Goal: Check status: Check status

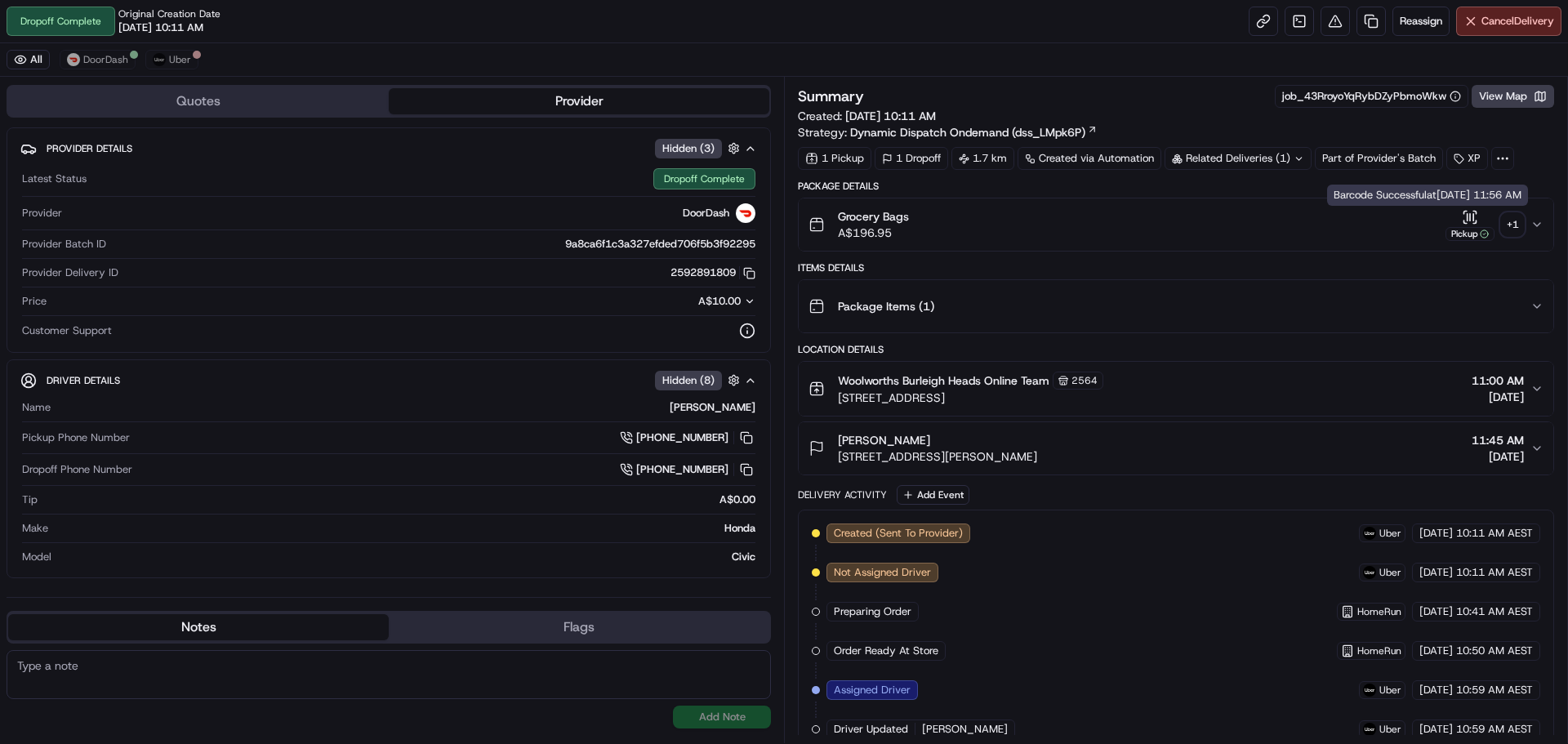
click at [1520, 217] on div "+ 1" at bounding box center [1513, 225] width 23 height 23
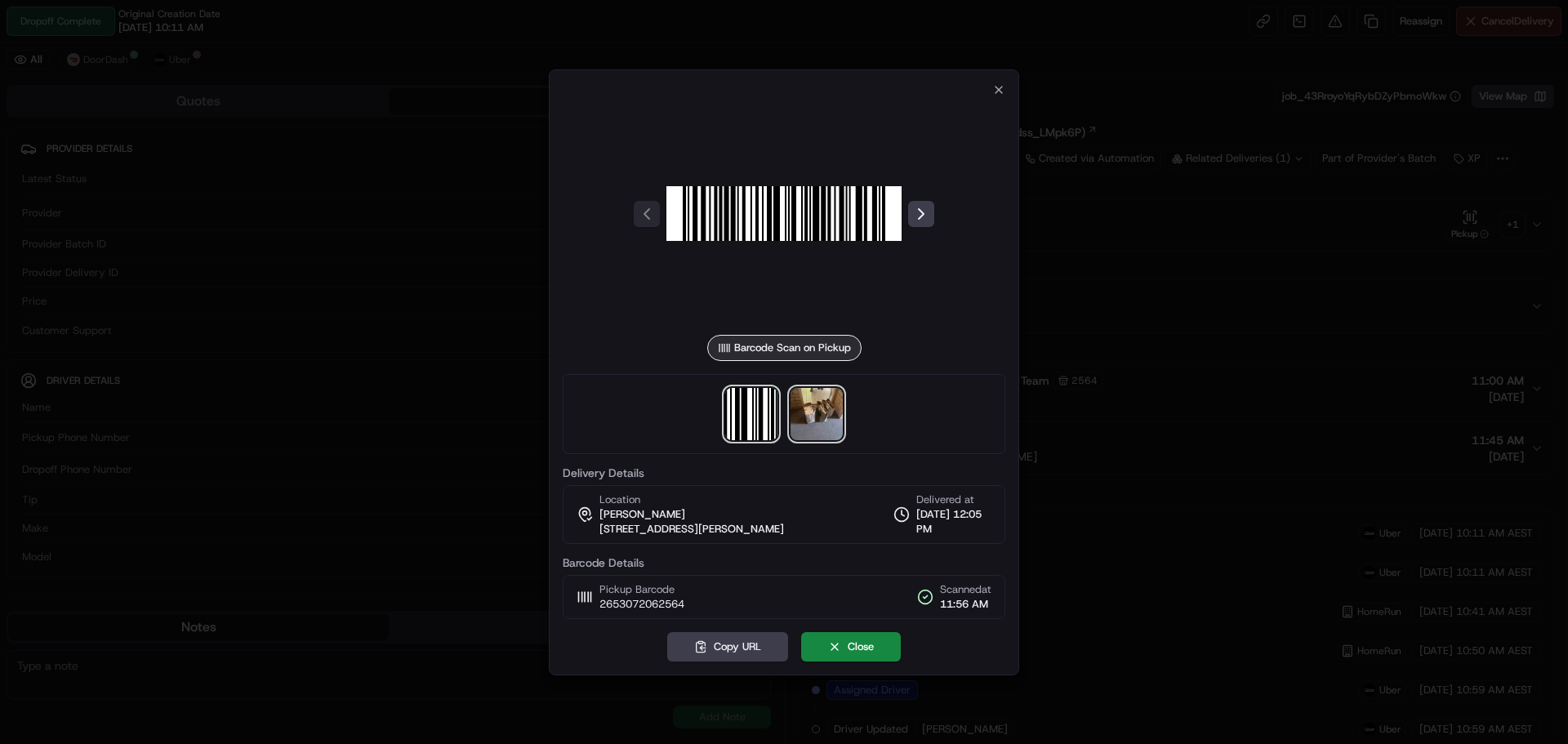
click at [815, 407] on img at bounding box center [817, 414] width 52 height 52
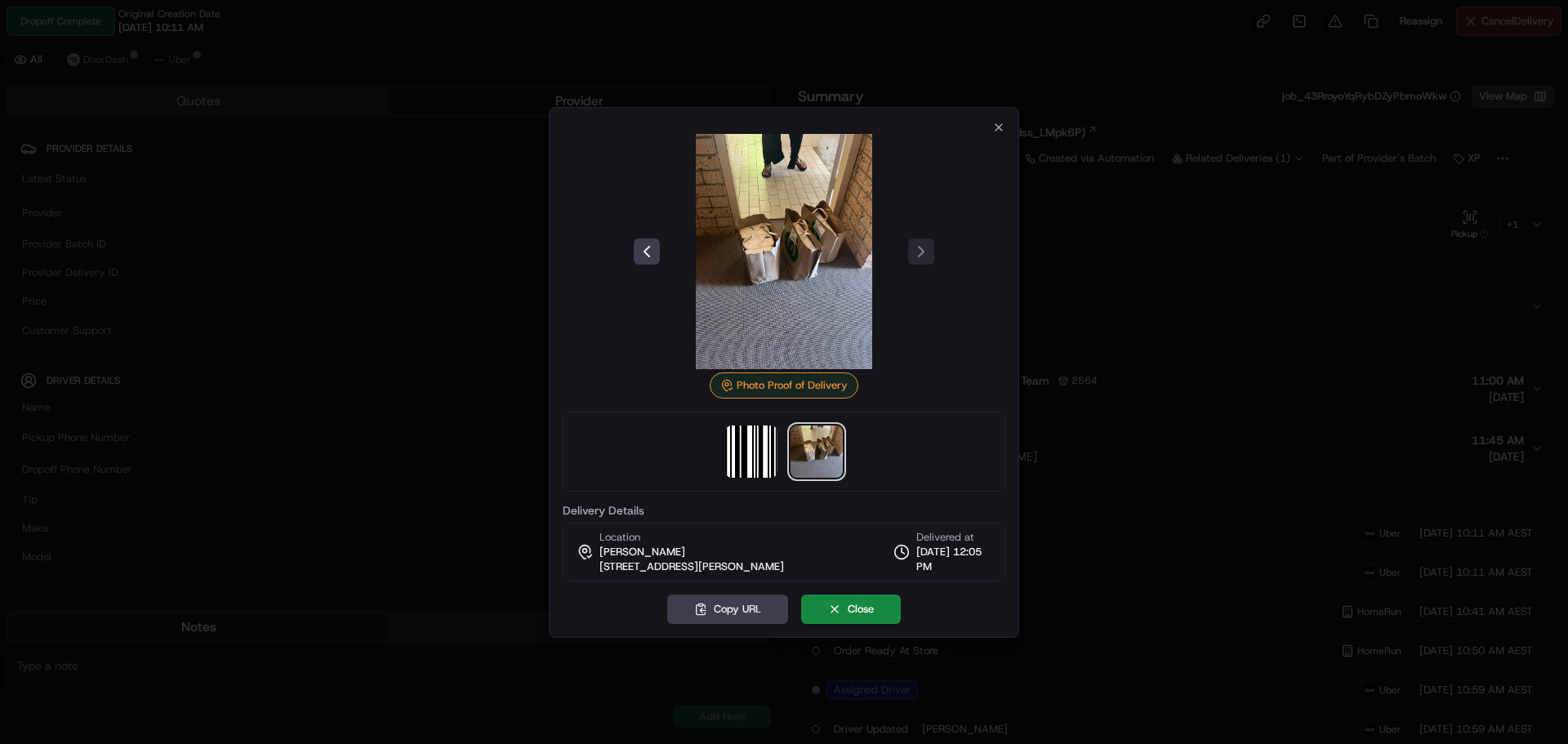
click at [811, 260] on img at bounding box center [784, 252] width 236 height 236
drag, startPoint x: 823, startPoint y: 272, endPoint x: 757, endPoint y: 281, distance: 66.6
click at [757, 281] on img at bounding box center [784, 252] width 236 height 236
click at [803, 456] on img at bounding box center [817, 451] width 52 height 52
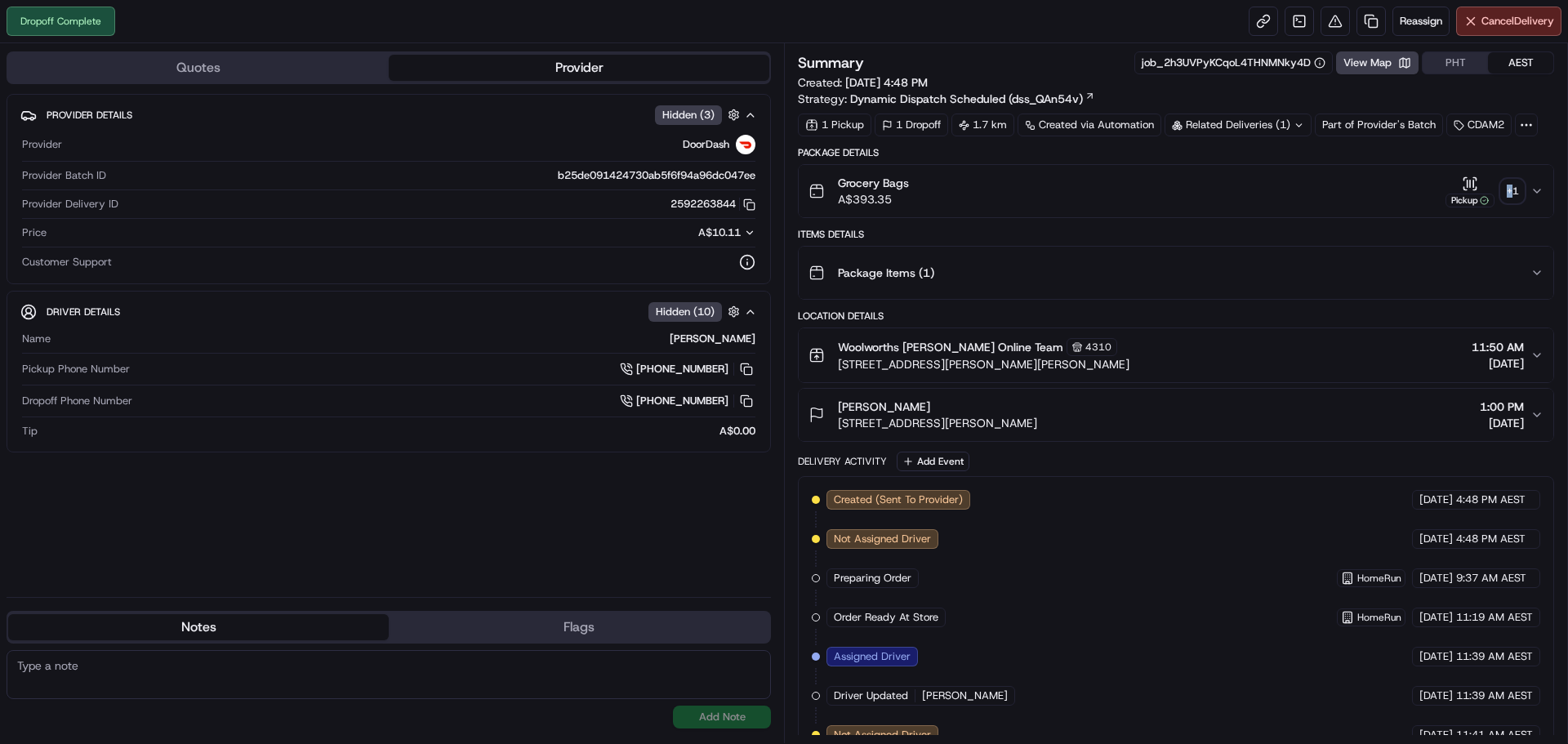
click at [1510, 192] on div "+ 1" at bounding box center [1513, 191] width 23 height 23
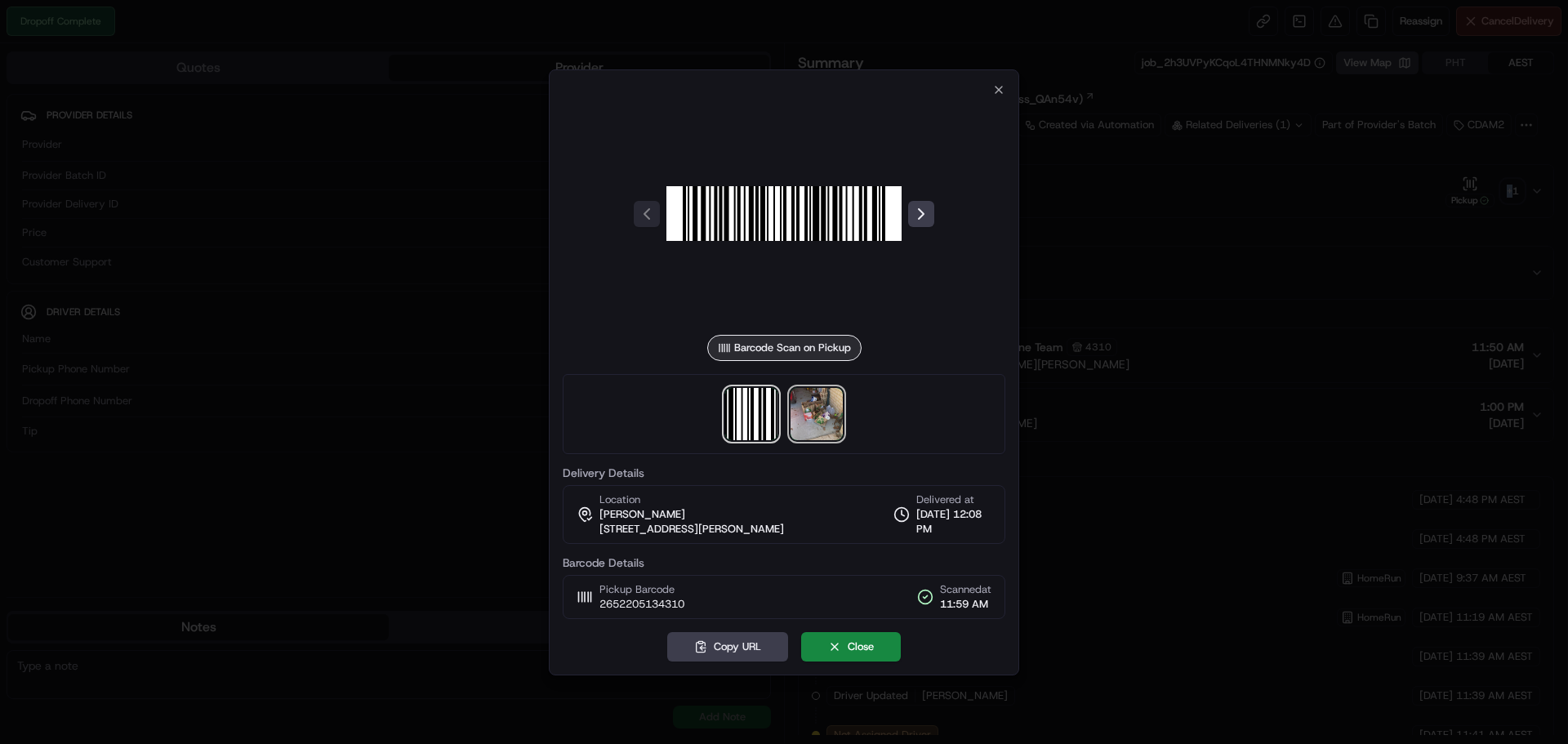
click at [811, 425] on img at bounding box center [817, 414] width 52 height 52
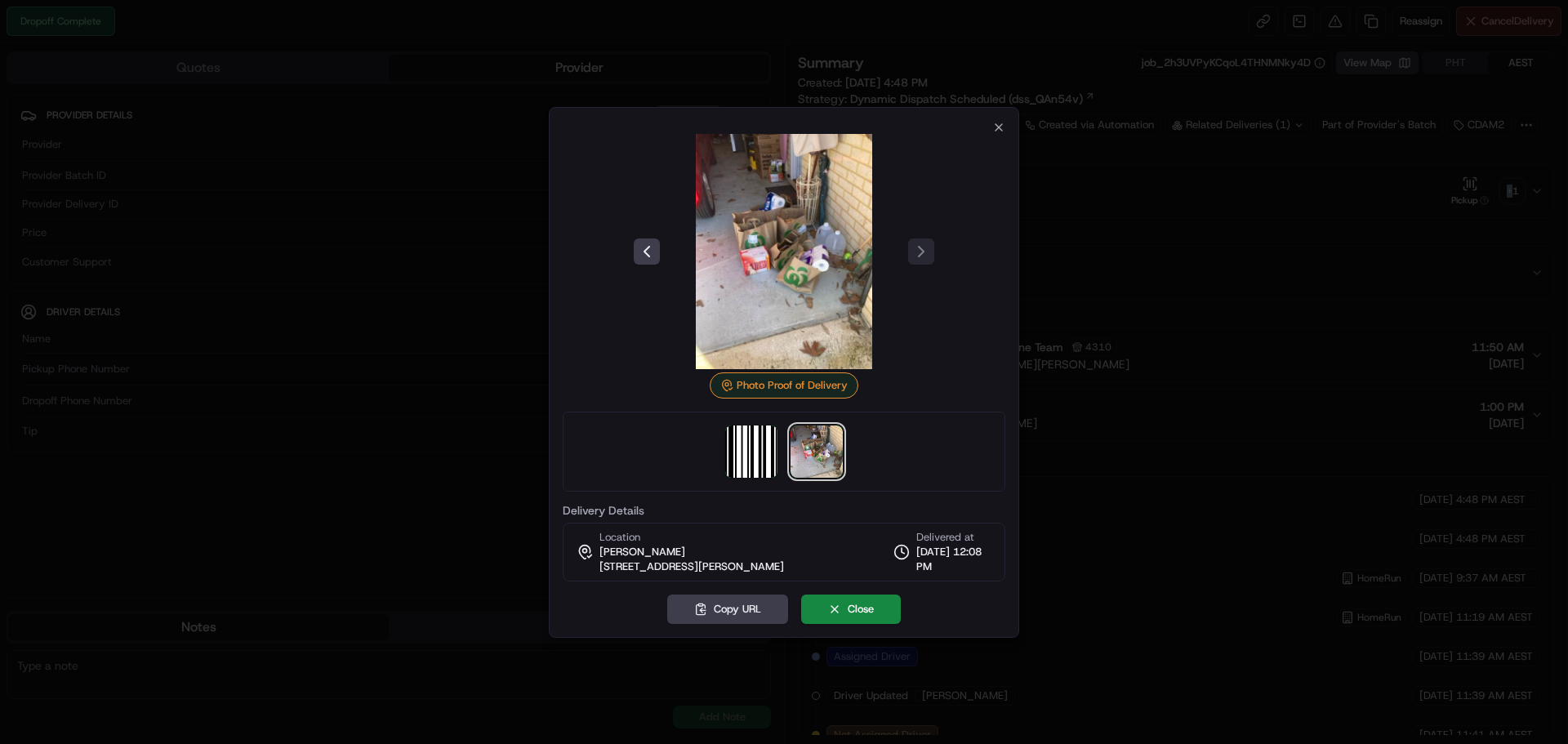
click at [811, 288] on img at bounding box center [784, 252] width 236 height 236
click at [995, 120] on icon "button" at bounding box center [998, 127] width 13 height 13
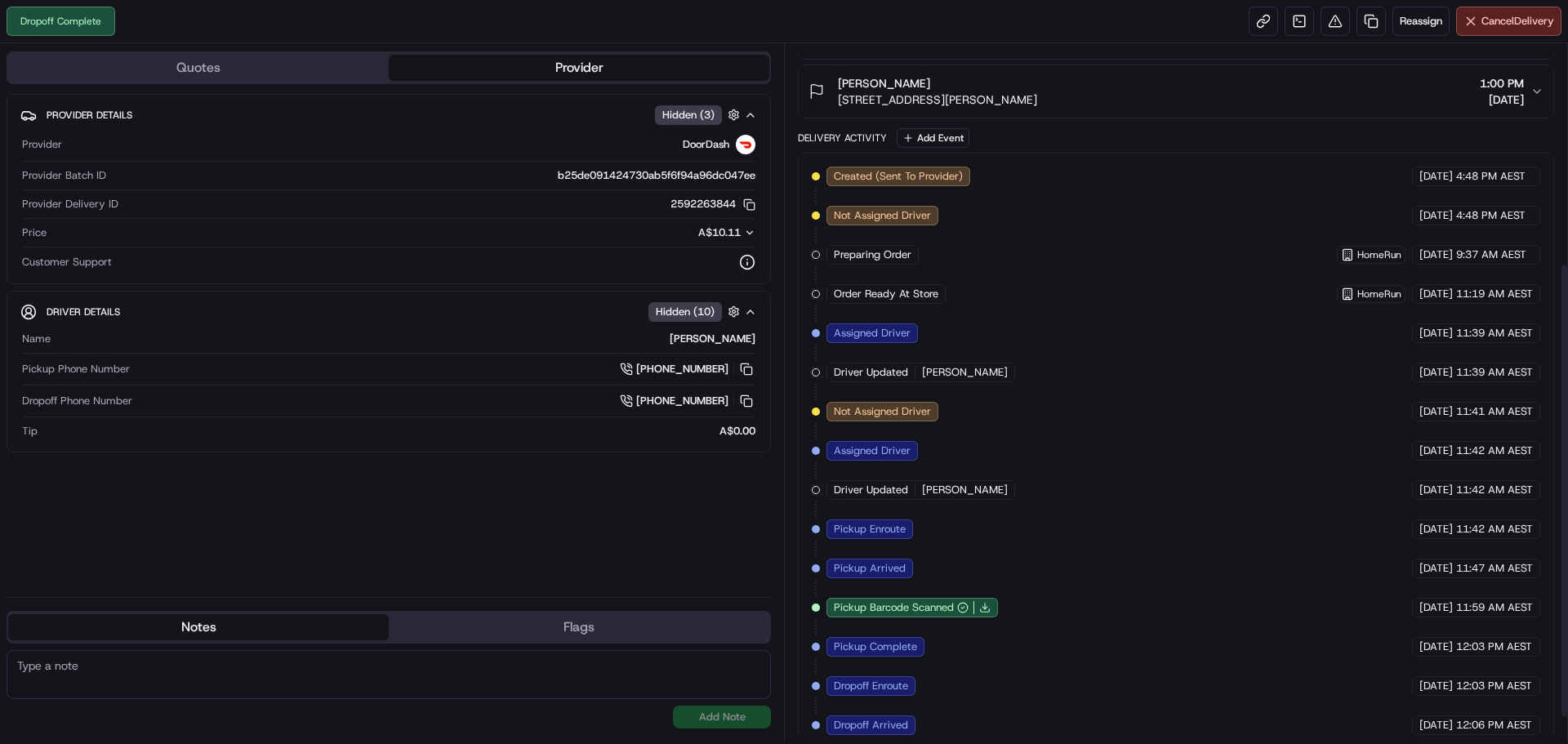
scroll to position [295, 0]
